Goal: Task Accomplishment & Management: Manage account settings

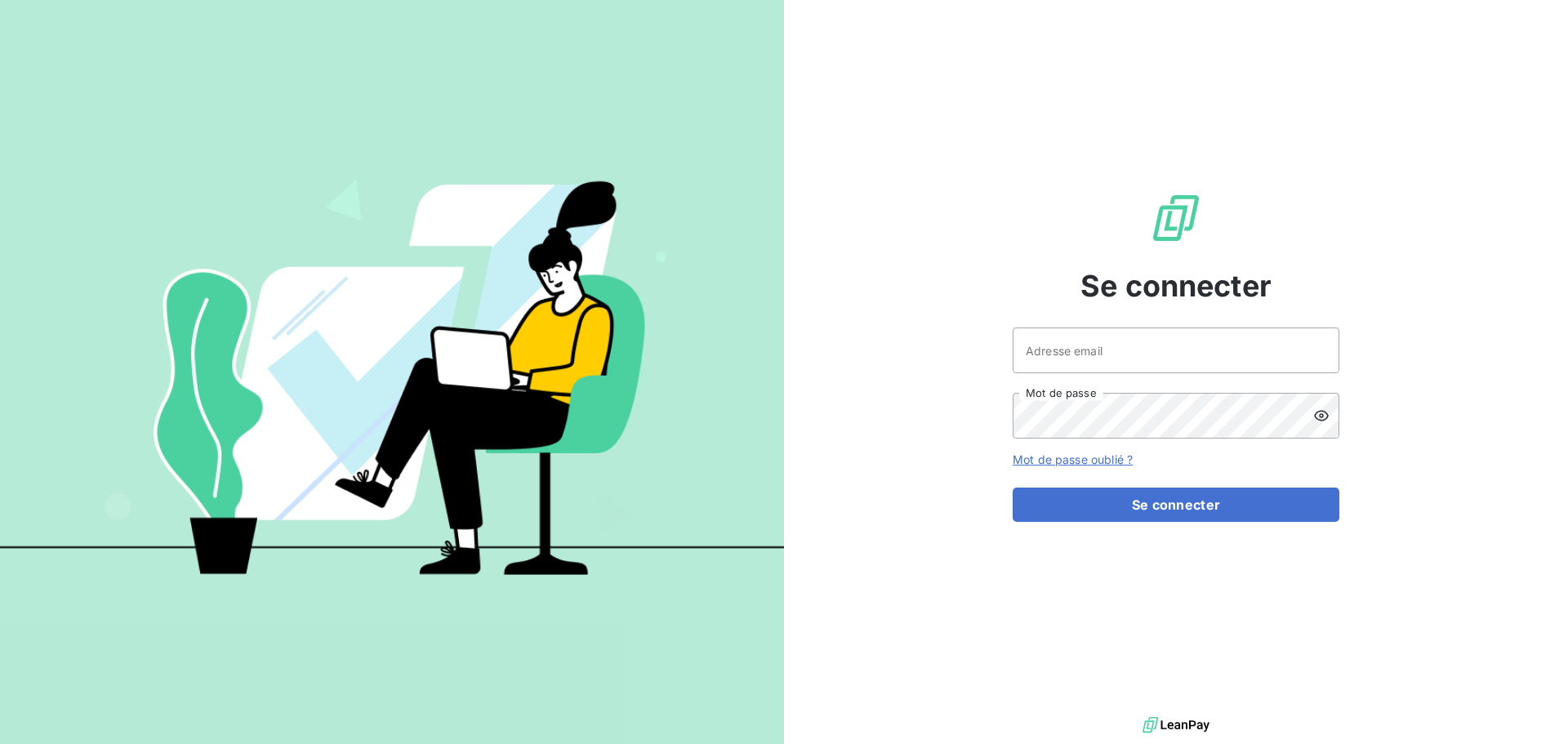
click at [0, 743] on div at bounding box center [0, 744] width 0 height 0
type input "[EMAIL_ADDRESS][DOMAIN_NAME]"
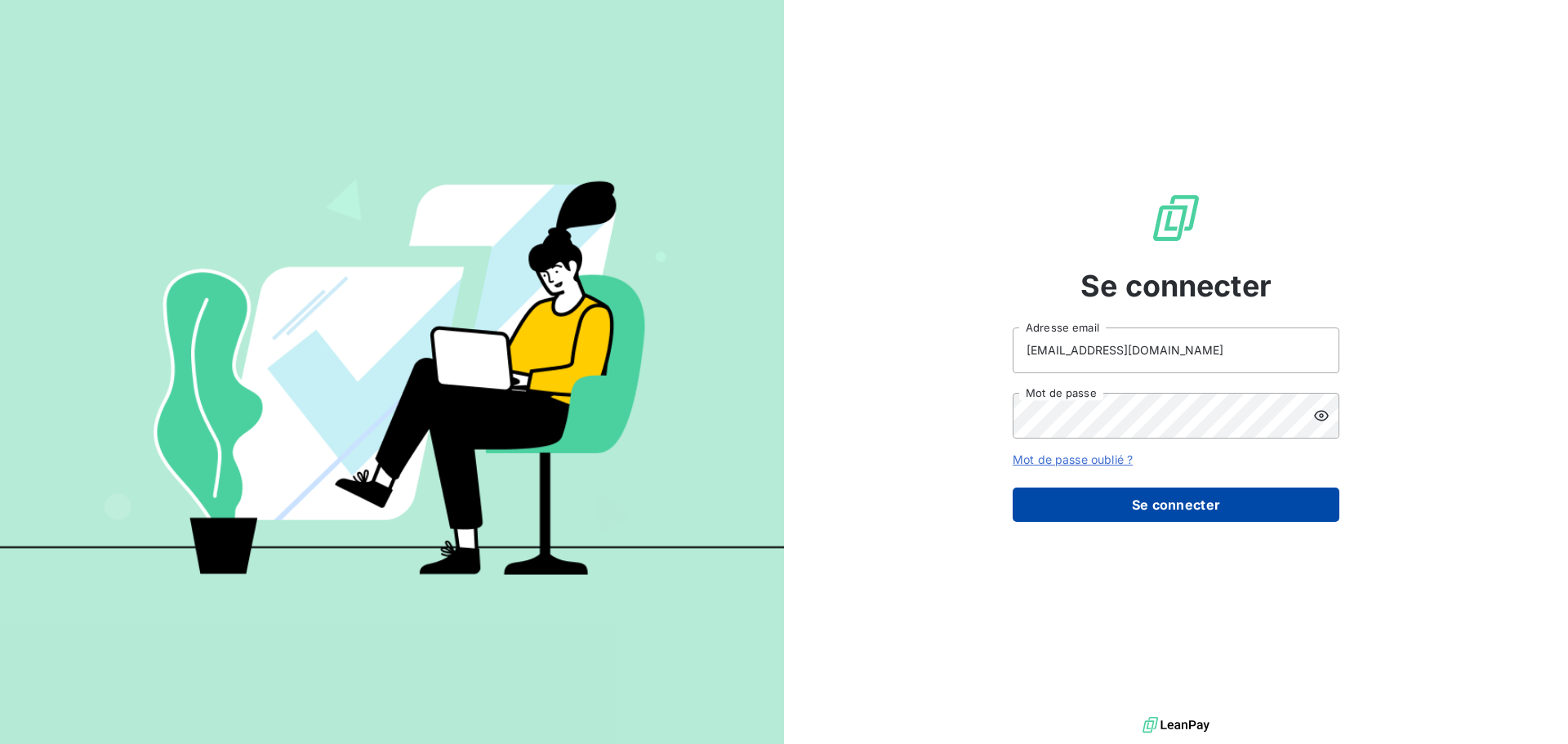
click at [1185, 508] on button "Se connecter" at bounding box center [1176, 505] width 327 height 35
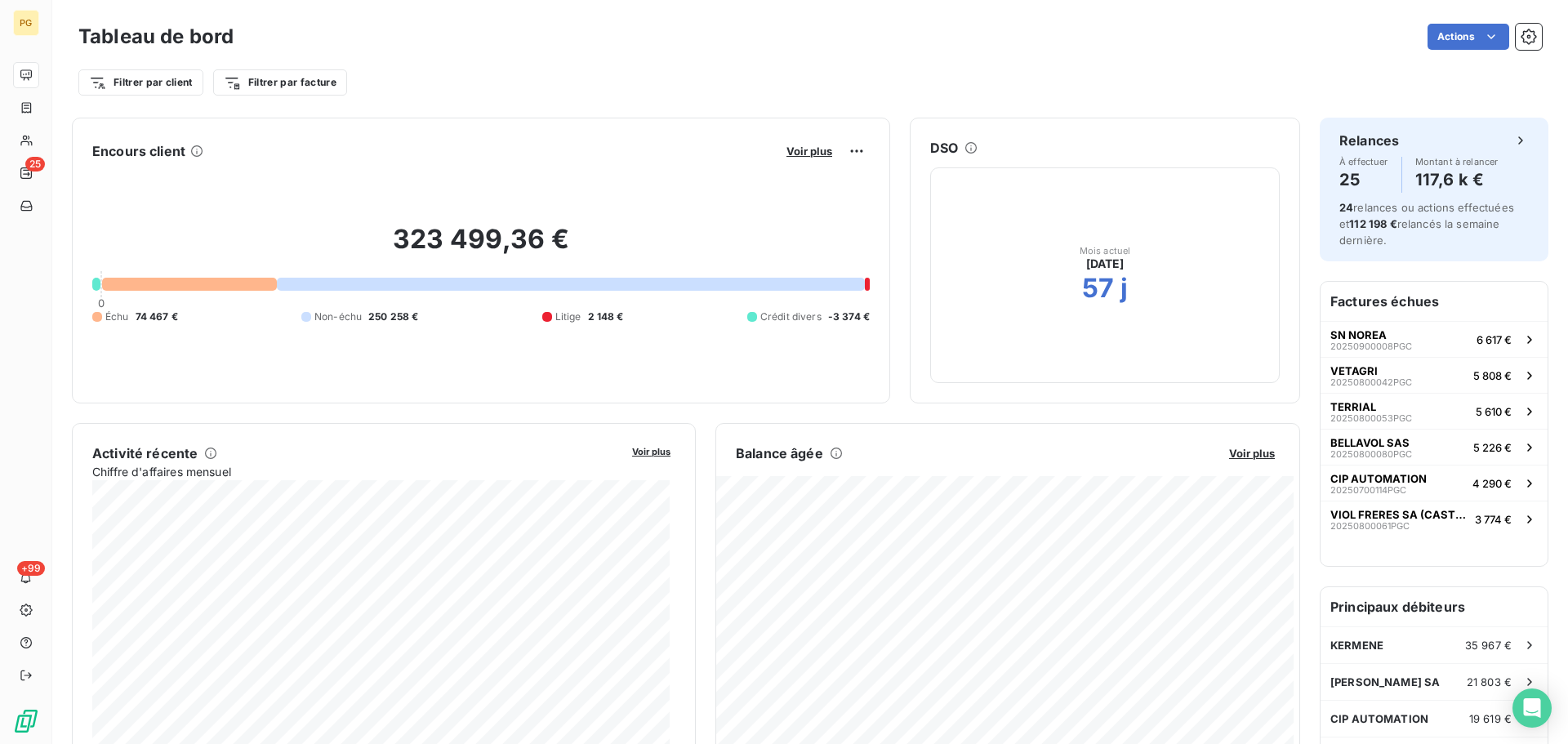
click at [1356, 304] on h6 "Factures échues" at bounding box center [1433, 301] width 227 height 39
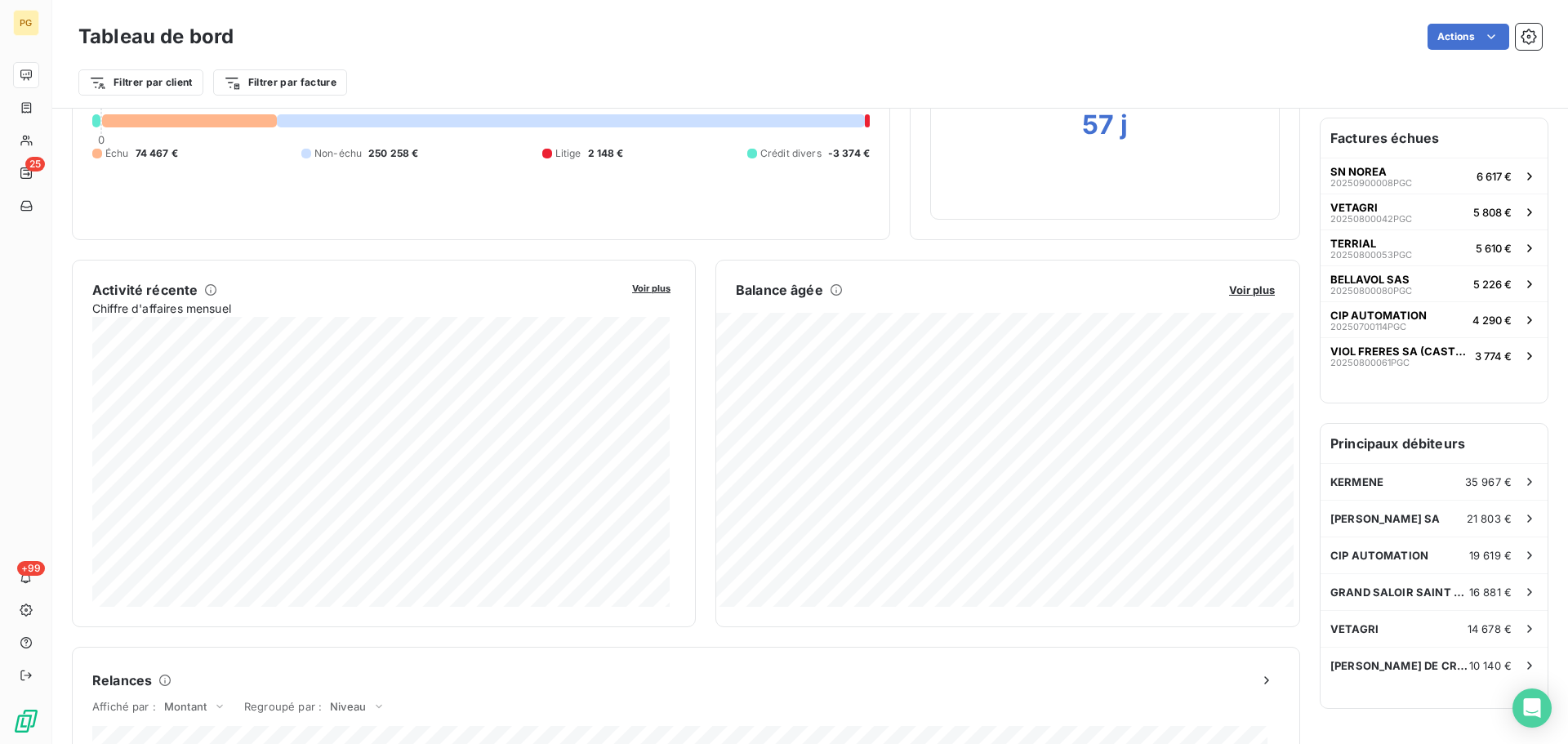
click at [196, 123] on div at bounding box center [189, 121] width 175 height 13
